Goal: Information Seeking & Learning: Learn about a topic

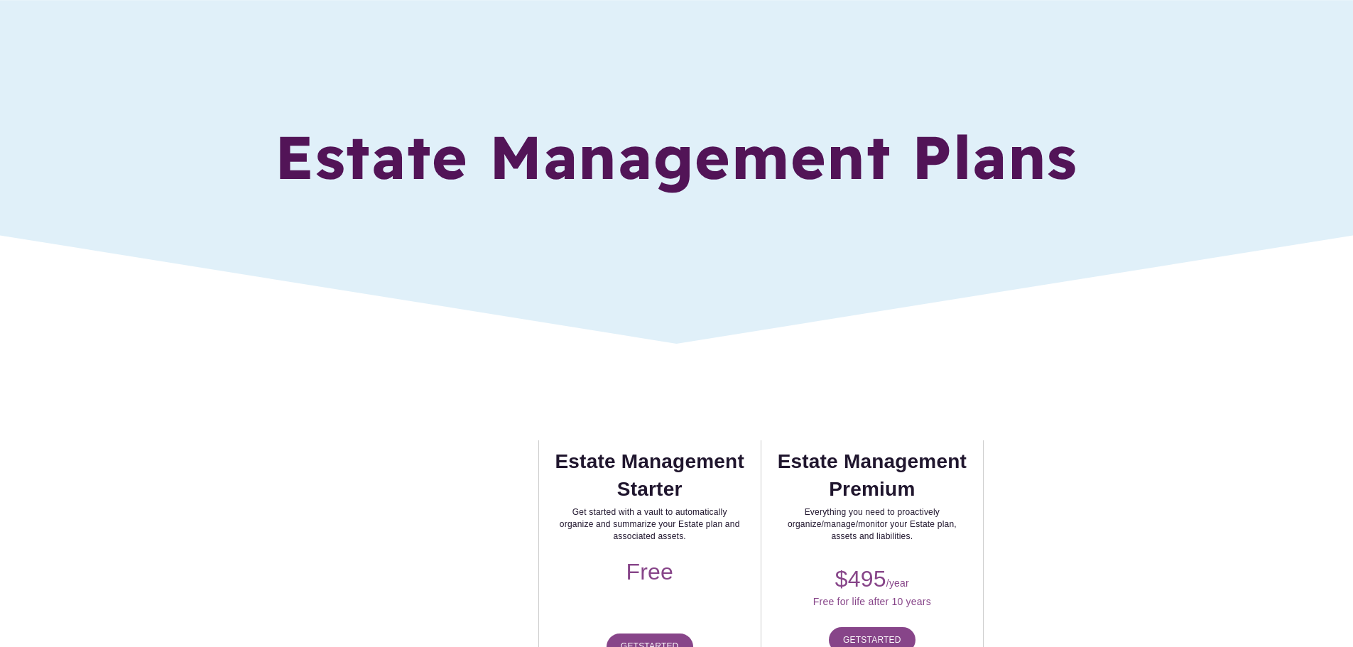
scroll to position [213, 0]
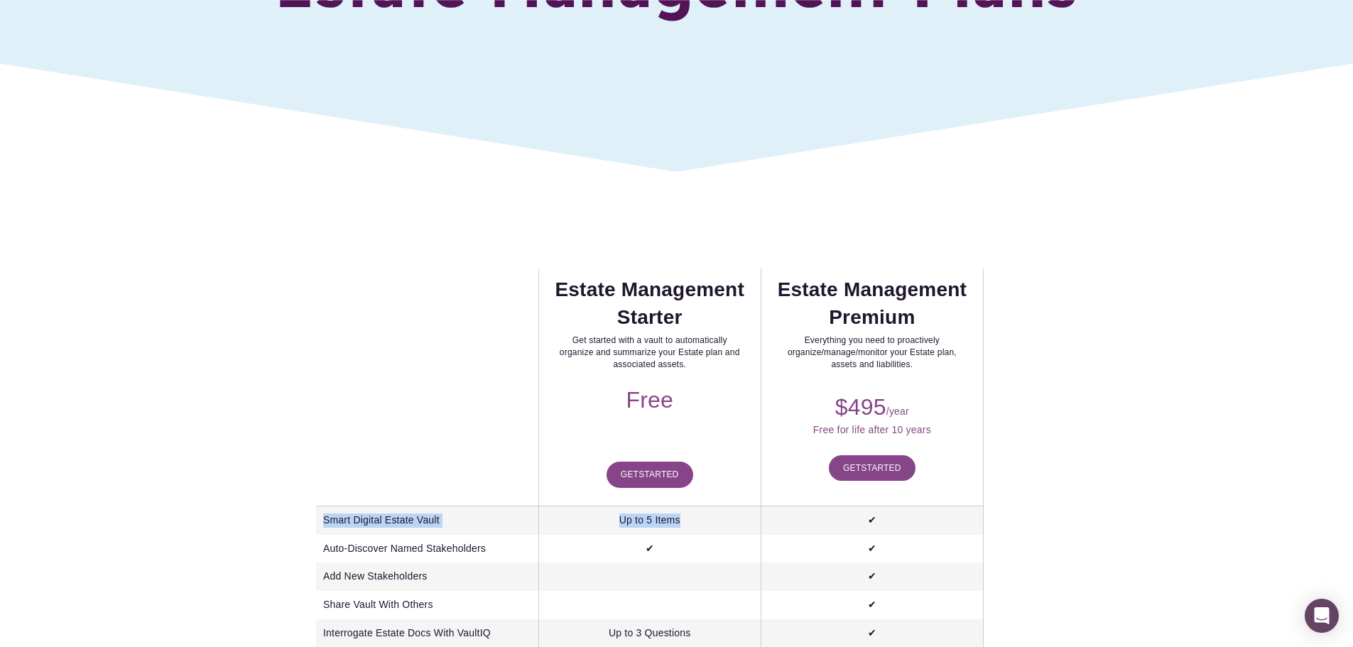
drag, startPoint x: 325, startPoint y: 491, endPoint x: 699, endPoint y: 495, distance: 374.4
click at [699, 506] on tr "Smart Digital Estate Vault Up to 5 Items ✔" at bounding box center [650, 520] width 668 height 28
click at [699, 506] on td "Up to 5 Items" at bounding box center [649, 520] width 222 height 28
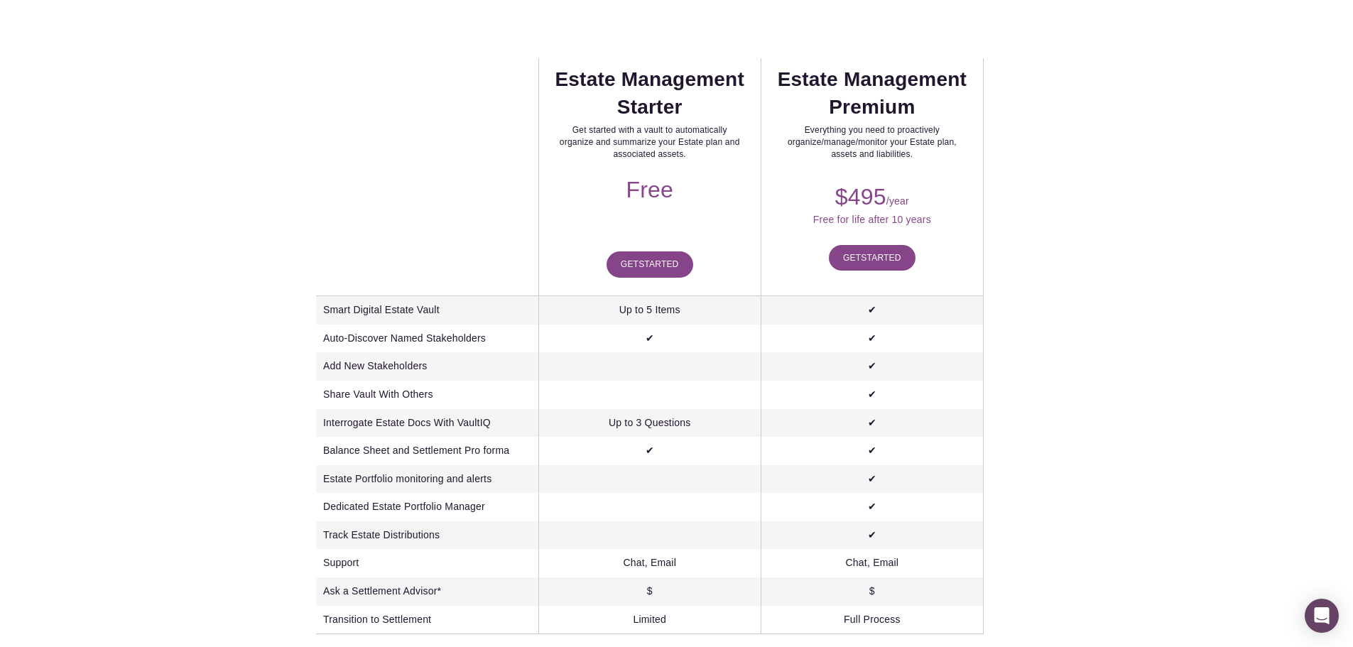
scroll to position [426, 0]
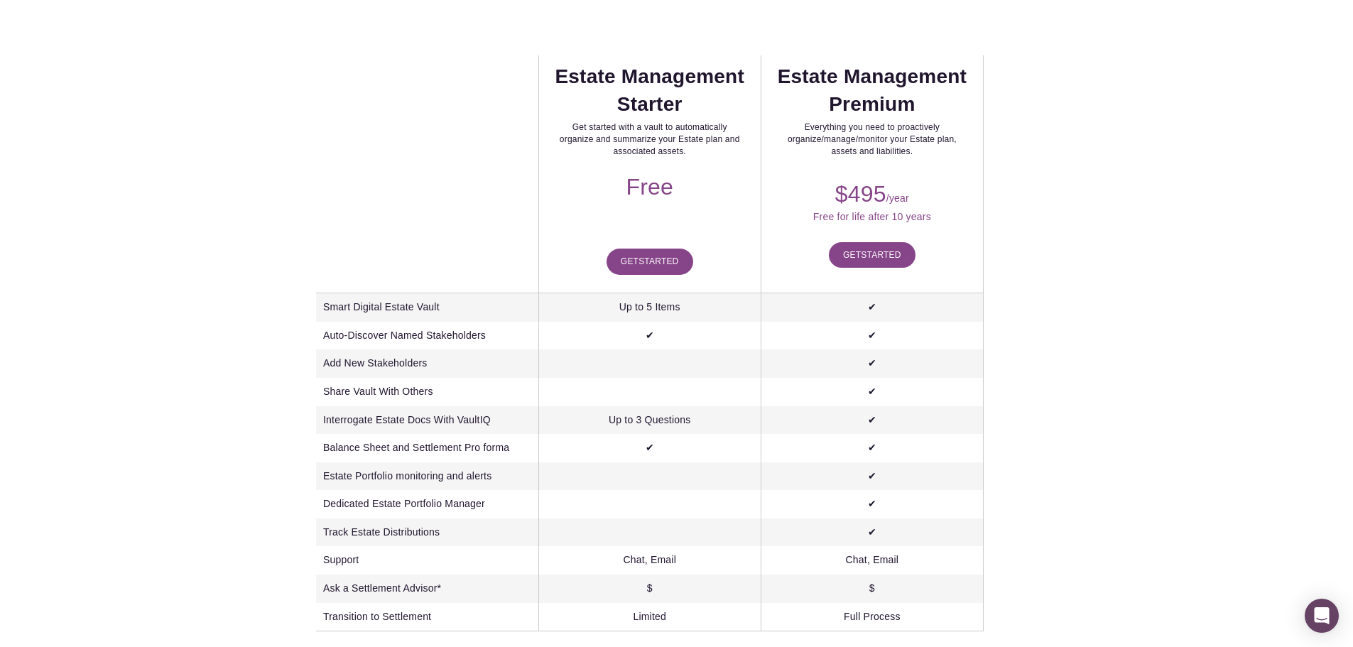
click at [630, 406] on td "Up to 3 Questions" at bounding box center [649, 420] width 222 height 28
click at [467, 434] on td "Balance Sheet and Settlement Pro forma" at bounding box center [427, 448] width 222 height 28
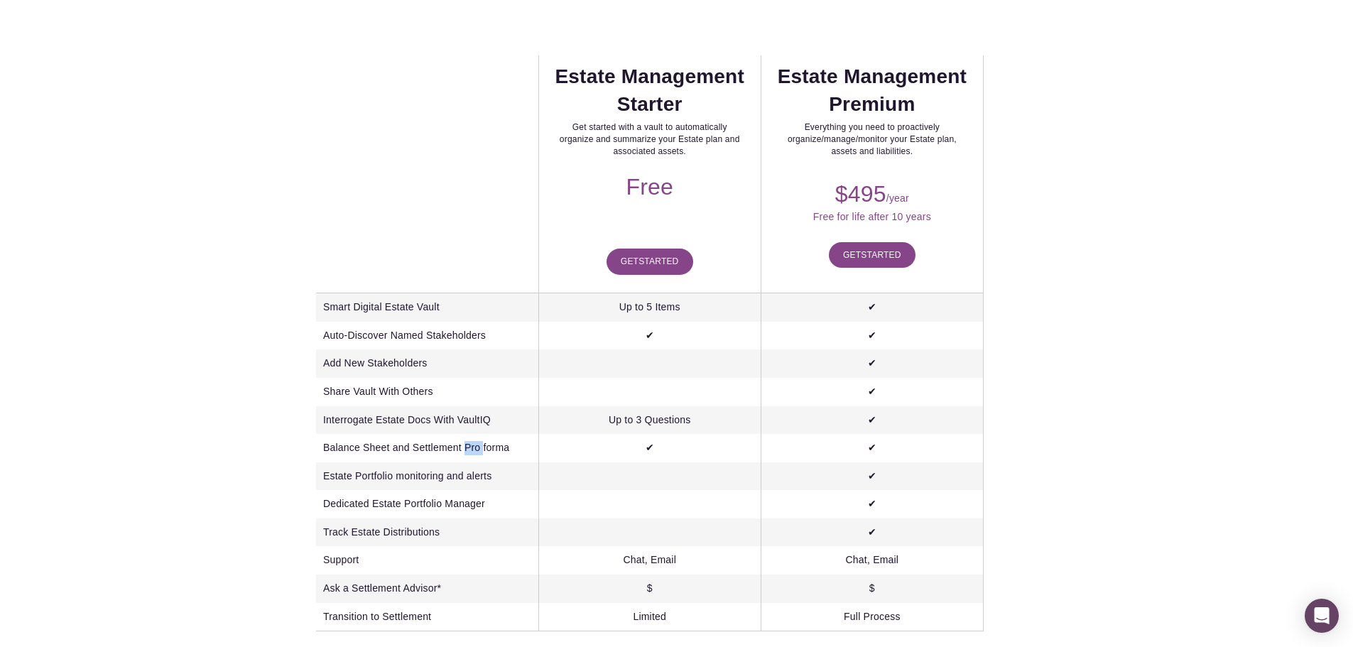
click at [467, 434] on td "Balance Sheet and Settlement Pro forma" at bounding box center [427, 448] width 222 height 28
click at [472, 434] on td "Balance Sheet and Settlement Pro forma" at bounding box center [427, 448] width 222 height 28
click at [458, 462] on td "Estate Portfolio monitoring and alerts" at bounding box center [427, 476] width 222 height 28
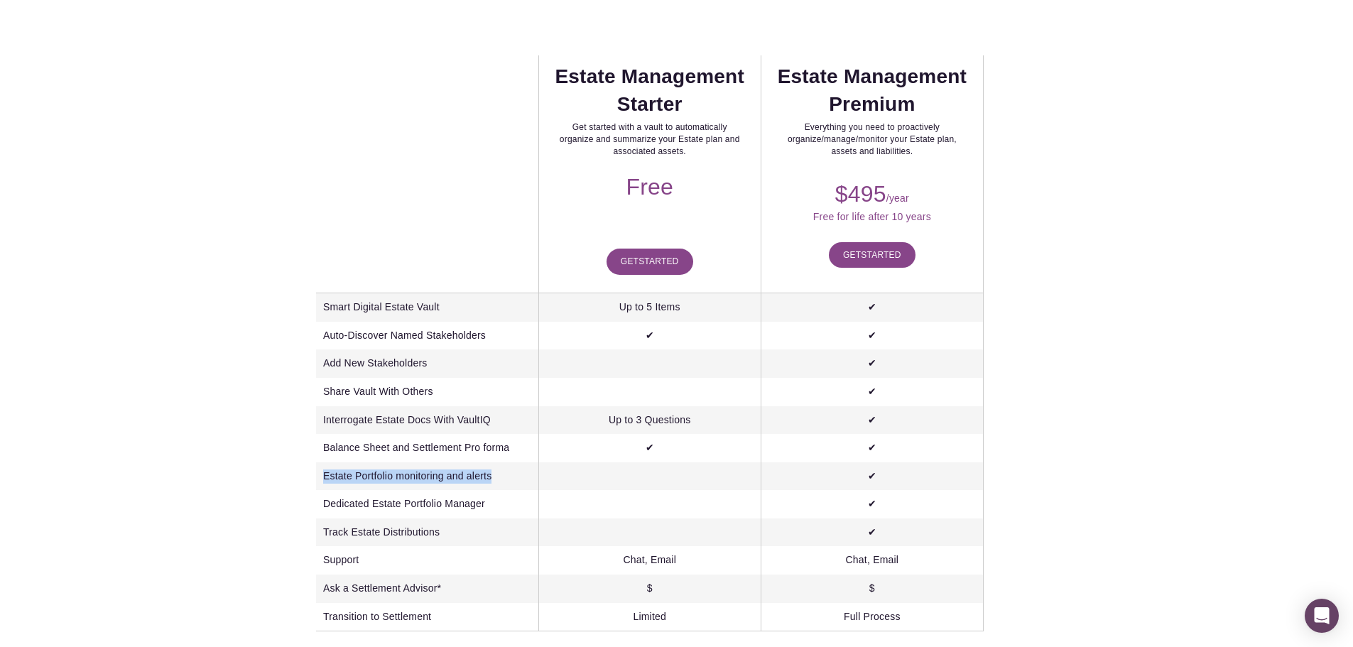
click at [458, 462] on td "Estate Portfolio monitoring and alerts" at bounding box center [427, 476] width 222 height 28
click at [459, 462] on td "Estate Portfolio monitoring and alerts" at bounding box center [427, 476] width 222 height 28
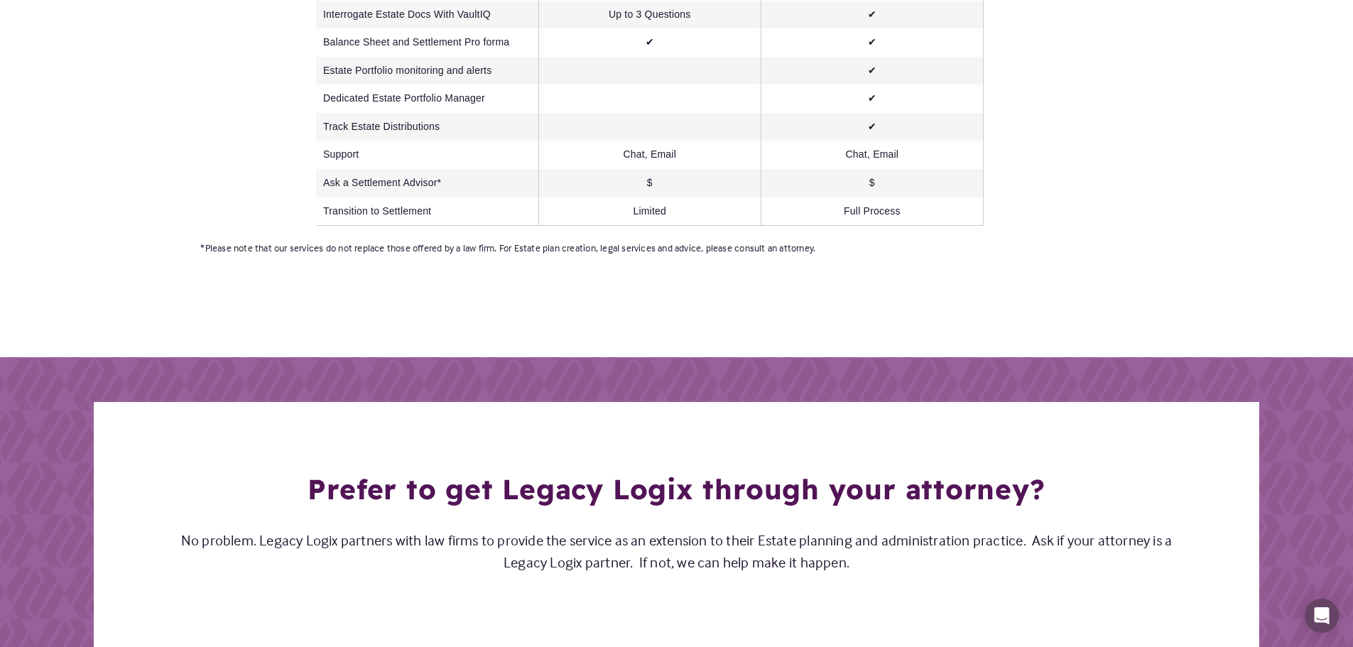
scroll to position [852, 0]
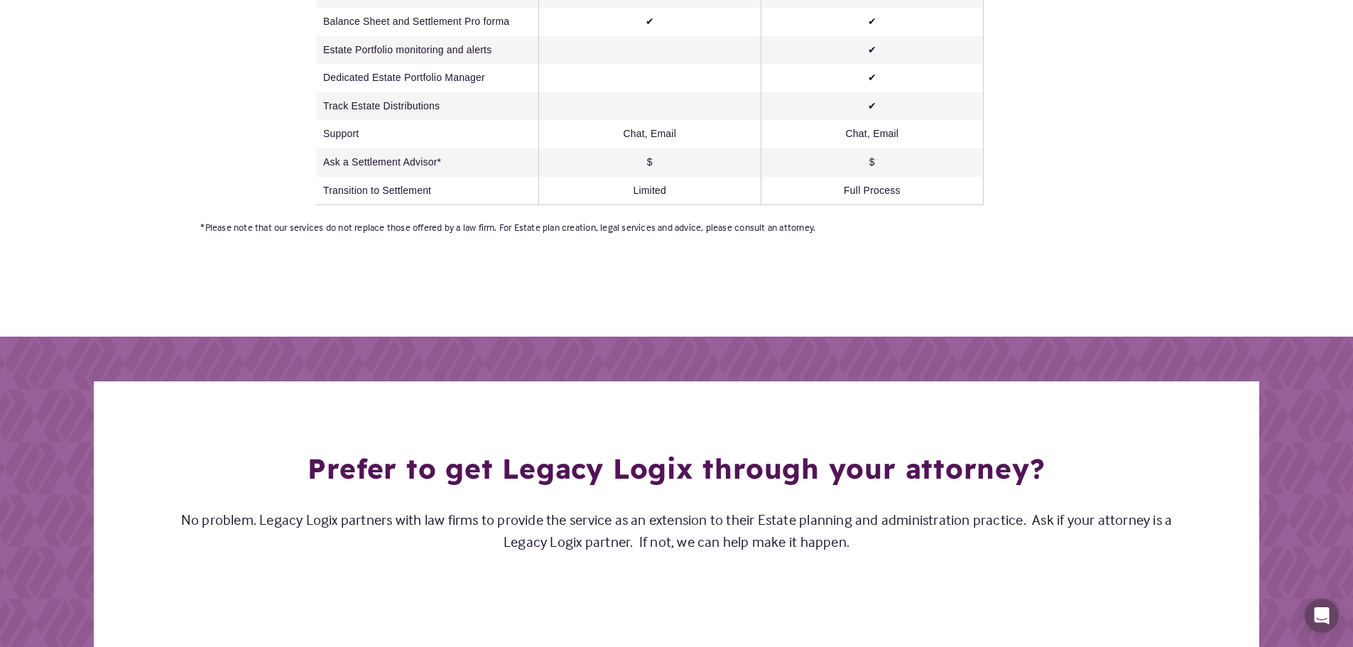
click at [531, 452] on h3 "Prefer to get Legacy Logix through your attorney?" at bounding box center [677, 469] width 1026 height 35
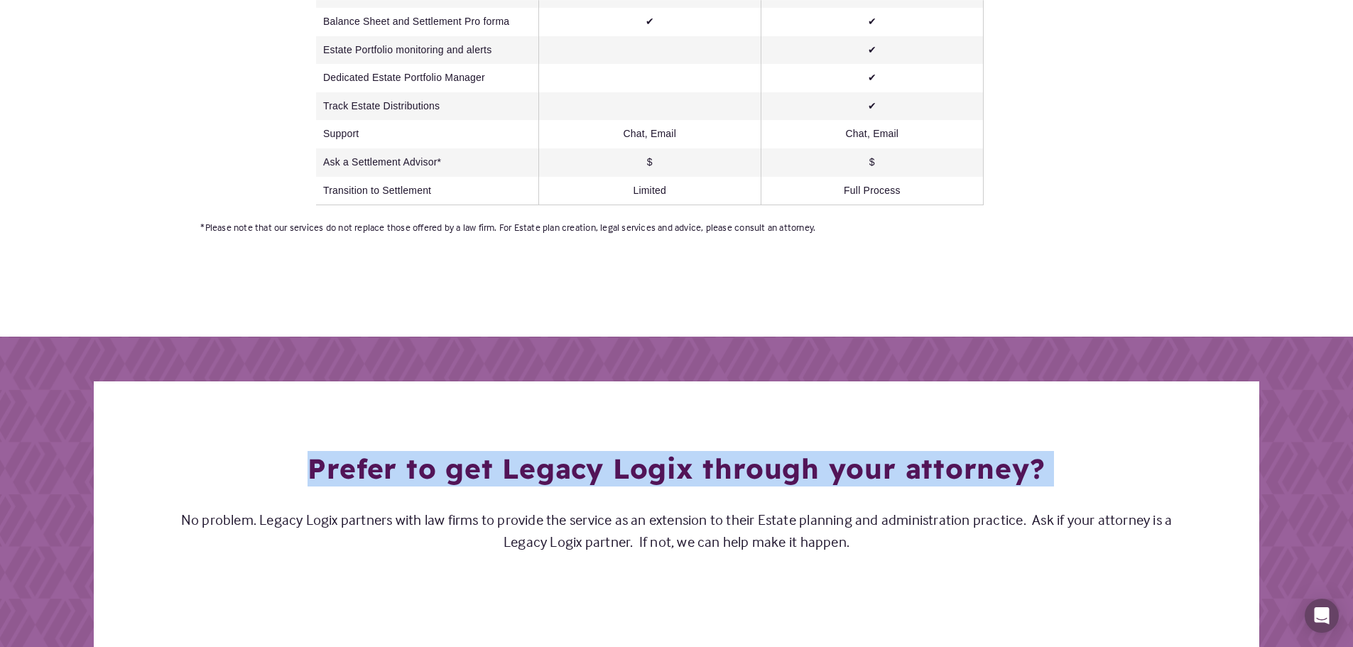
click at [531, 452] on h3 "Prefer to get Legacy Logix through your attorney?" at bounding box center [677, 469] width 1026 height 35
click at [536, 452] on h3 "Prefer to get Legacy Logix through your attorney?" at bounding box center [677, 469] width 1026 height 35
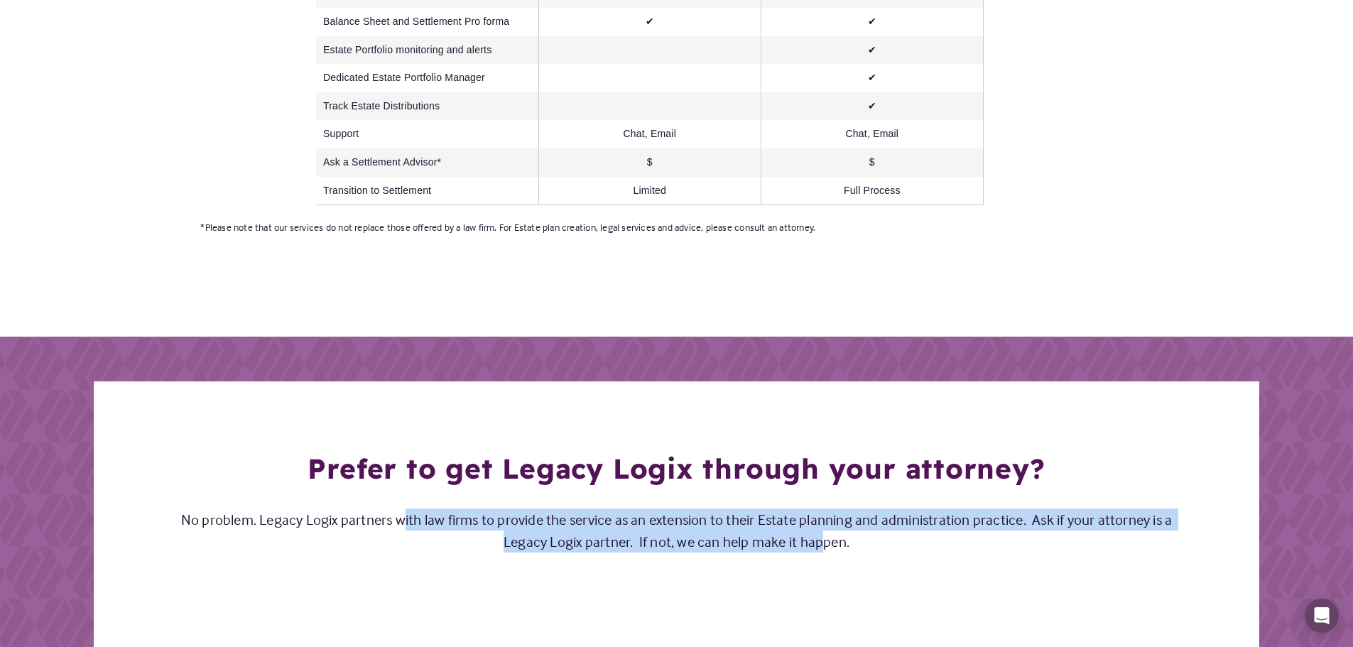
drag, startPoint x: 384, startPoint y: 486, endPoint x: 776, endPoint y: 499, distance: 392.3
click at [776, 509] on p "No problem. Legacy Logix partners with law firms to provide the service as an e…" at bounding box center [677, 531] width 1026 height 44
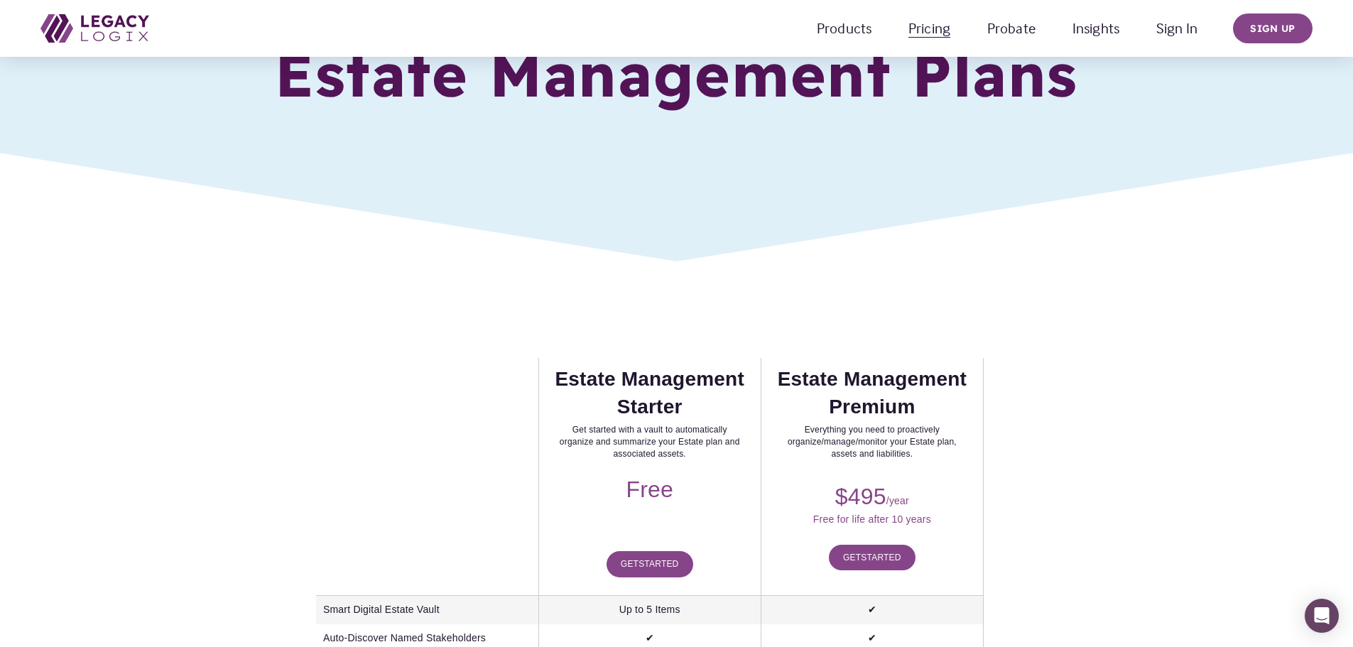
scroll to position [0, 0]
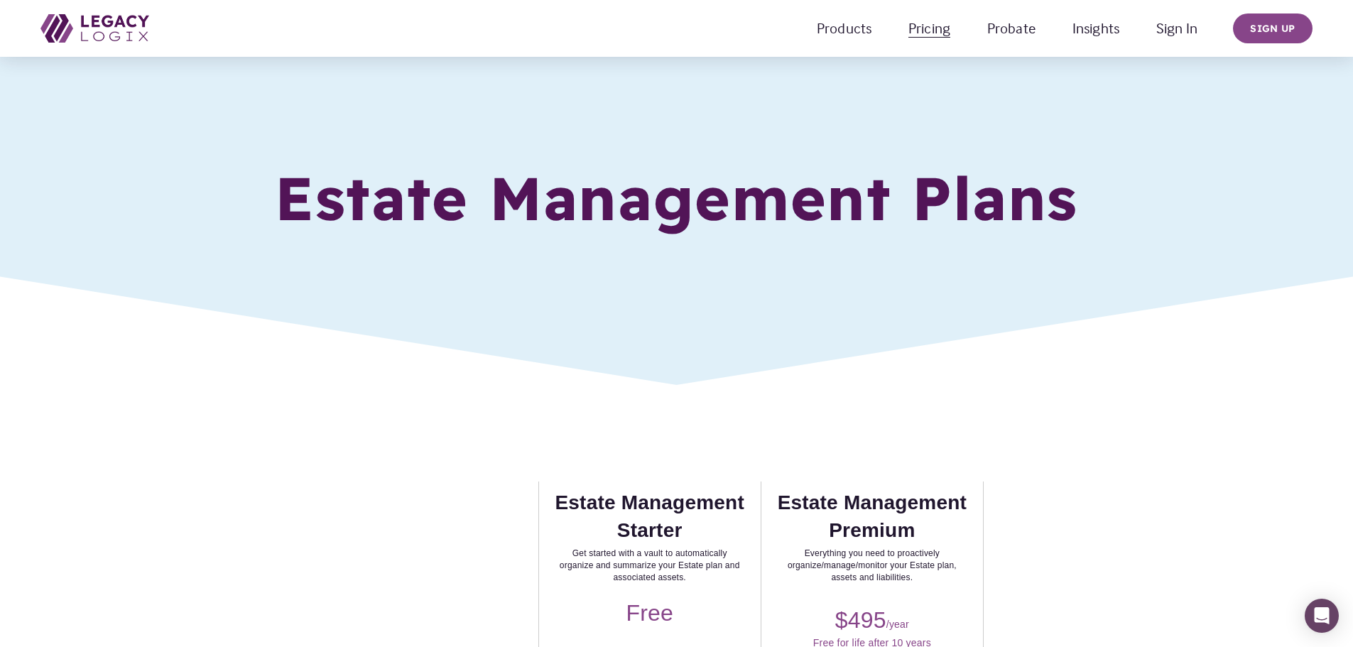
click at [1000, 33] on link "Probate" at bounding box center [1011, 28] width 48 height 25
